Goal: Use online tool/utility

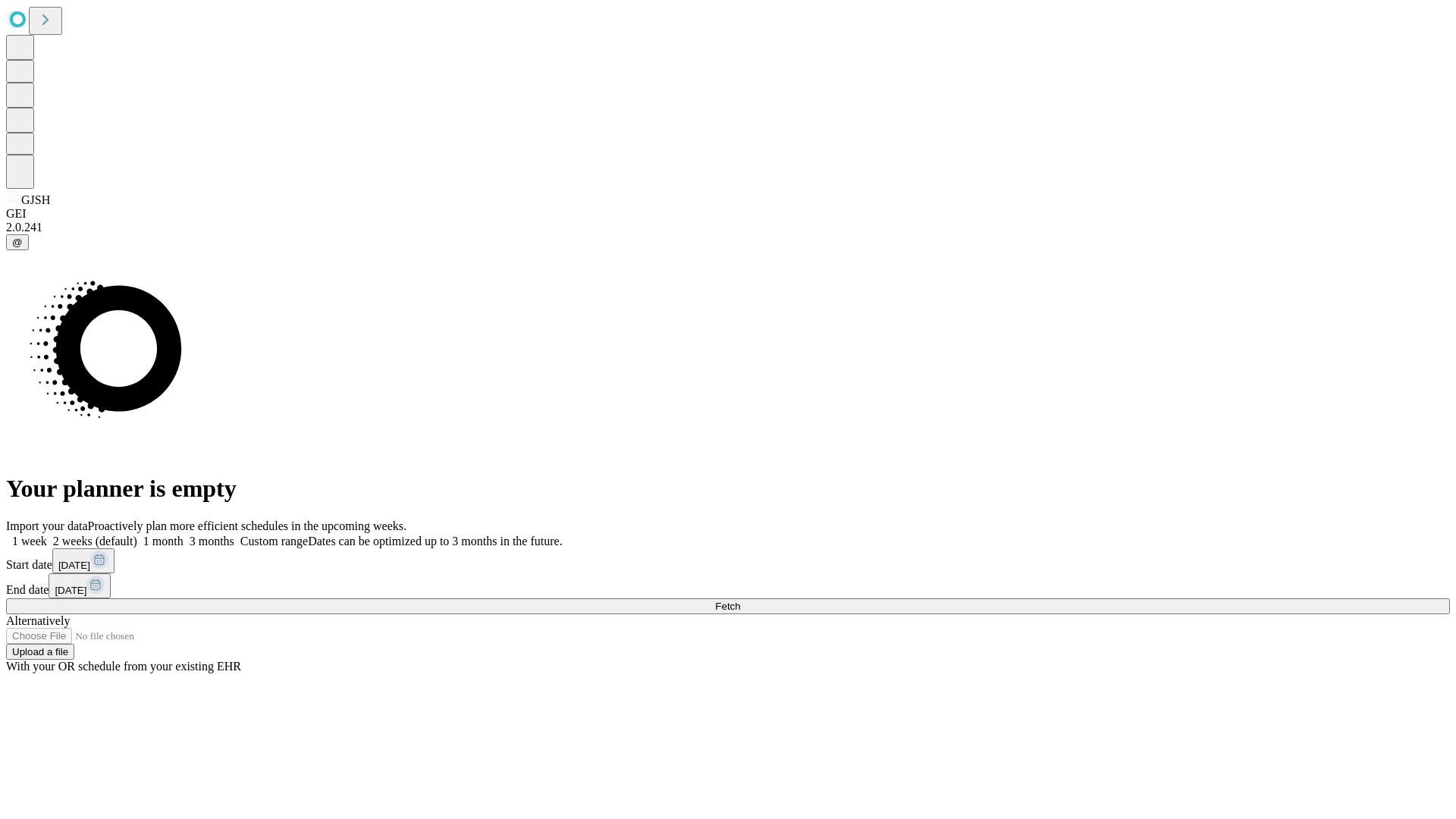
click at [741, 600] on span "Fetch" at bounding box center [728, 606] width 25 height 12
